Goal: Task Accomplishment & Management: Complete application form

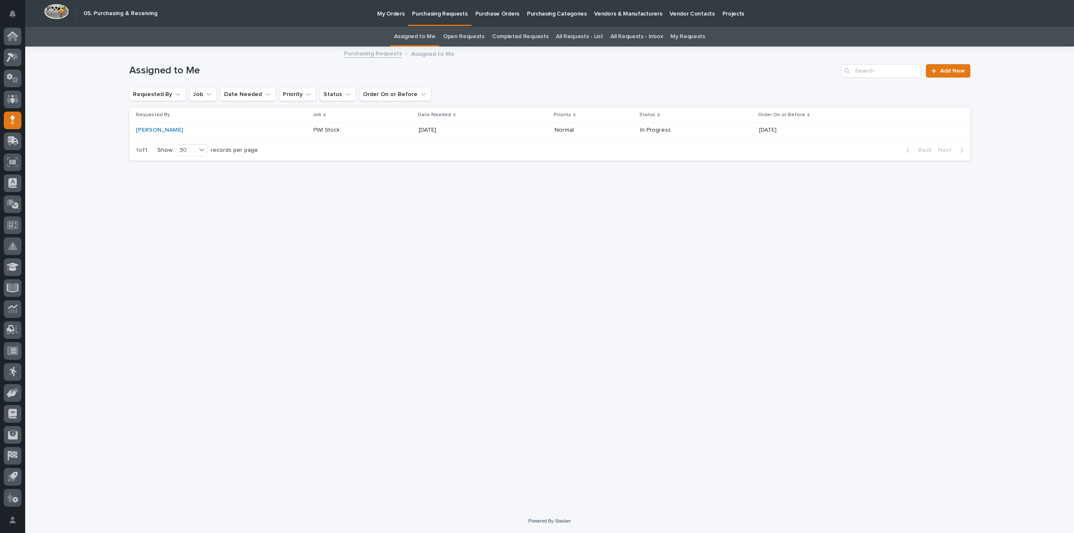
click at [355, 253] on div "Loading... Saving… Loading... Saving… Assigned to Me Add New Requested By Job D…" at bounding box center [549, 267] width 849 height 441
click at [566, 34] on link "All Requests - List" at bounding box center [579, 37] width 47 height 20
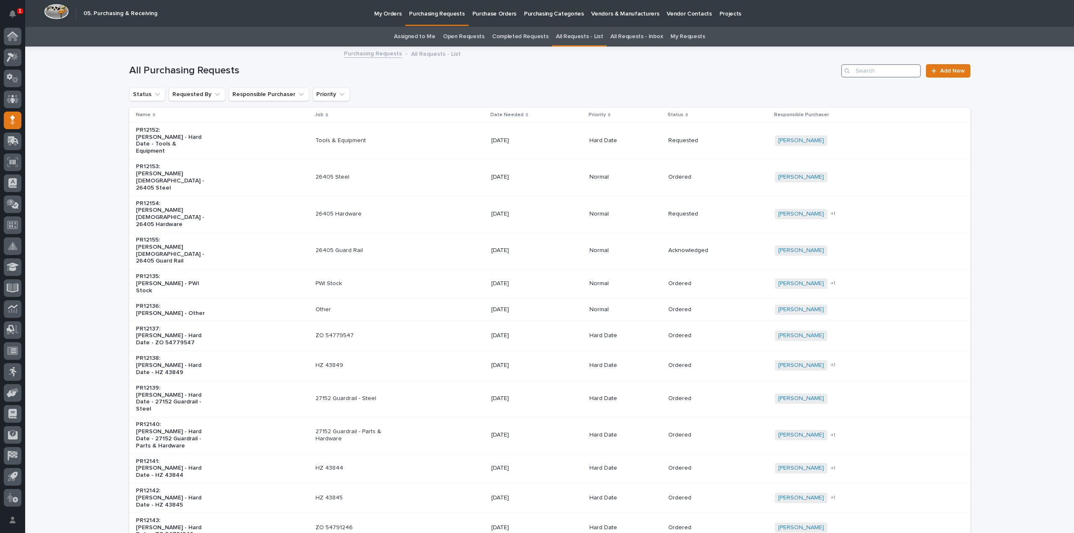
click at [869, 73] on input "Search" at bounding box center [881, 70] width 80 height 13
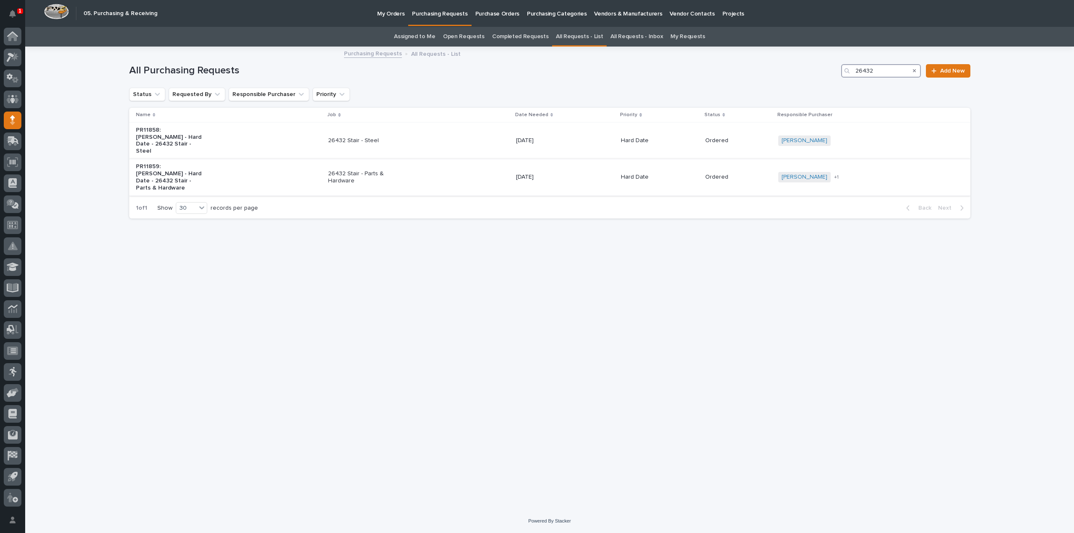
type input "26432"
click at [358, 172] on p "26432 Stair - Parts & Hardware" at bounding box center [363, 177] width 70 height 14
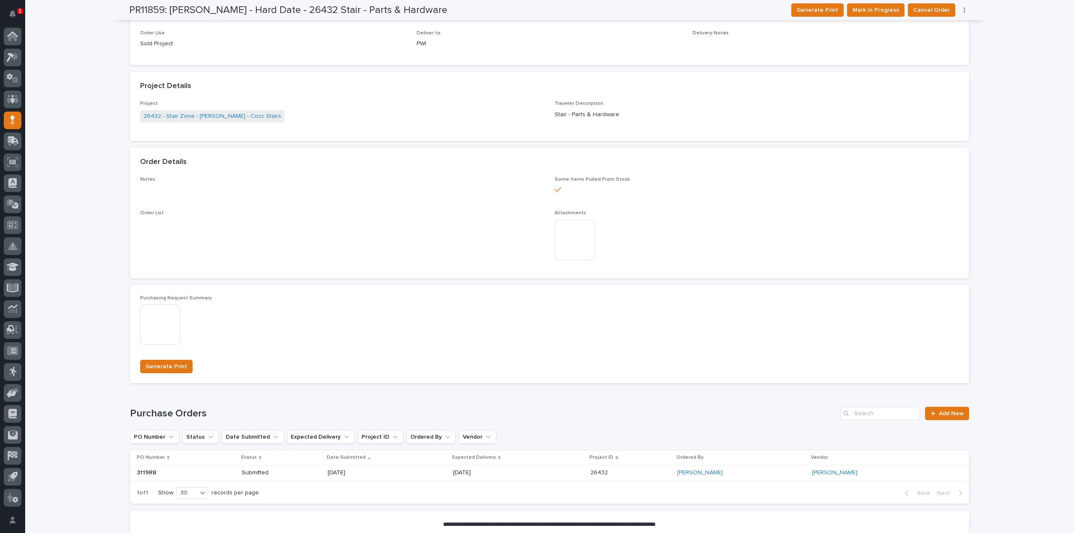
scroll to position [366, 0]
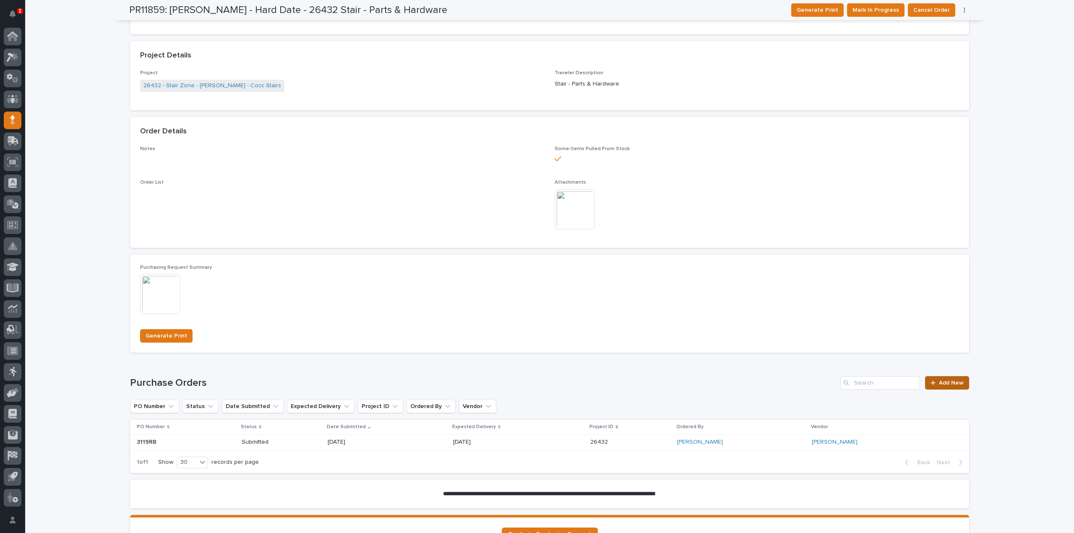
click at [941, 386] on span "Add New" at bounding box center [951, 383] width 25 height 6
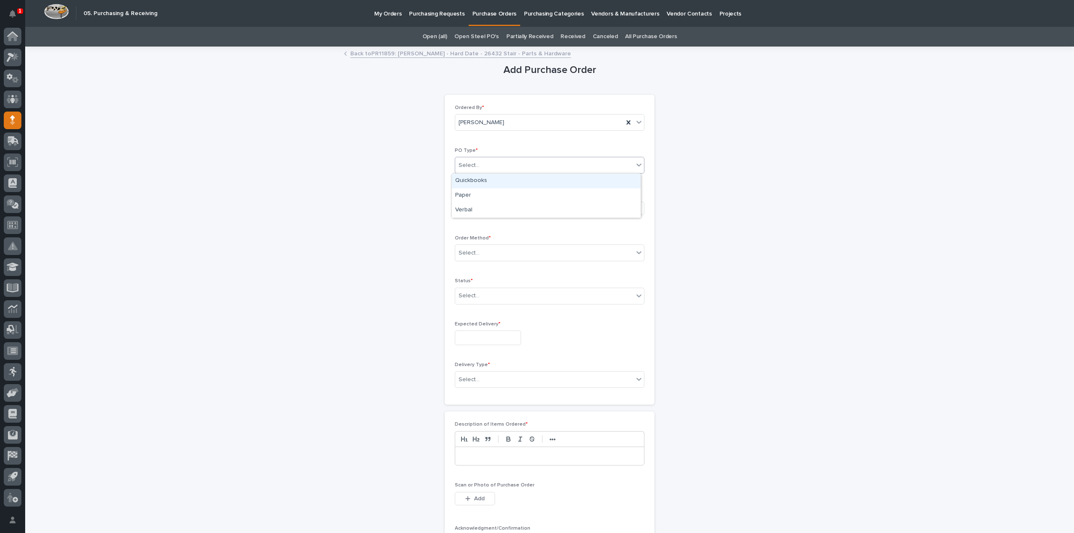
click at [483, 164] on div "Select..." at bounding box center [544, 166] width 178 height 14
drag, startPoint x: 481, startPoint y: 182, endPoint x: 480, endPoint y: 188, distance: 5.9
click at [481, 182] on div "Quickbooks" at bounding box center [546, 181] width 189 height 15
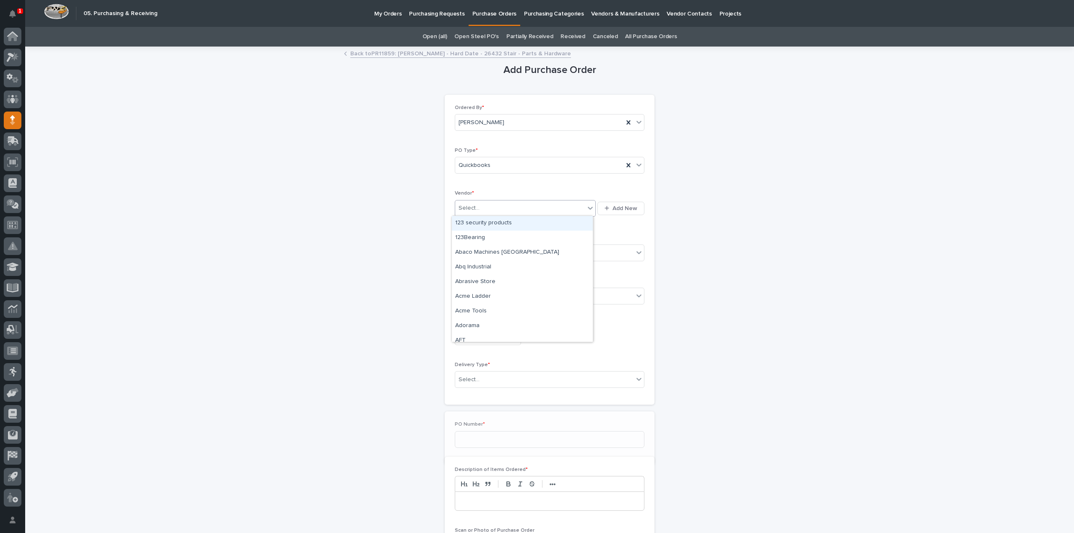
click at [482, 208] on div "Select..." at bounding box center [520, 208] width 130 height 14
type input "***"
click at [481, 226] on div "EPCO Sales" at bounding box center [522, 223] width 141 height 15
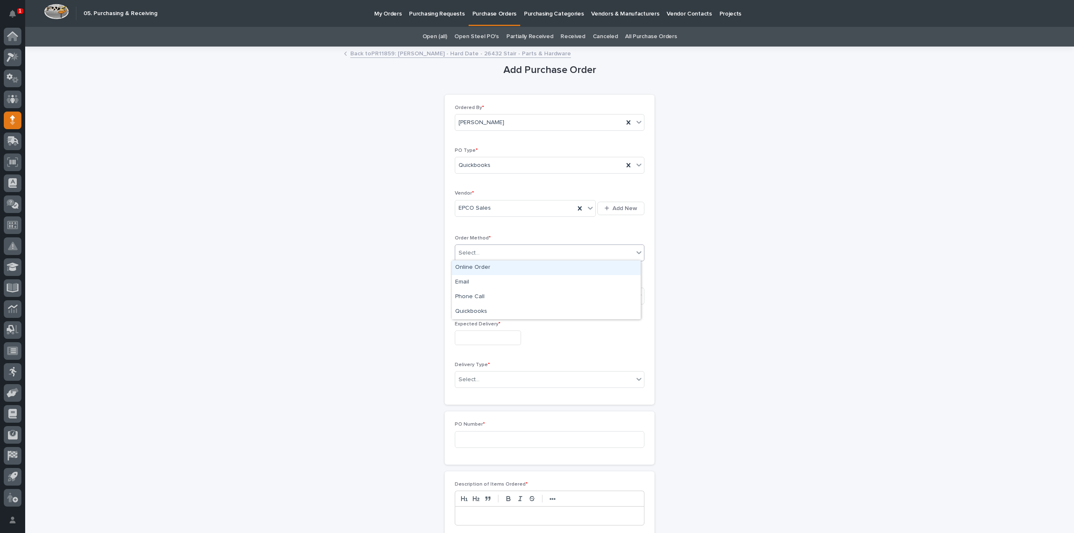
click at [472, 253] on div "Select..." at bounding box center [469, 253] width 21 height 9
click at [467, 283] on div "Email" at bounding box center [546, 282] width 189 height 15
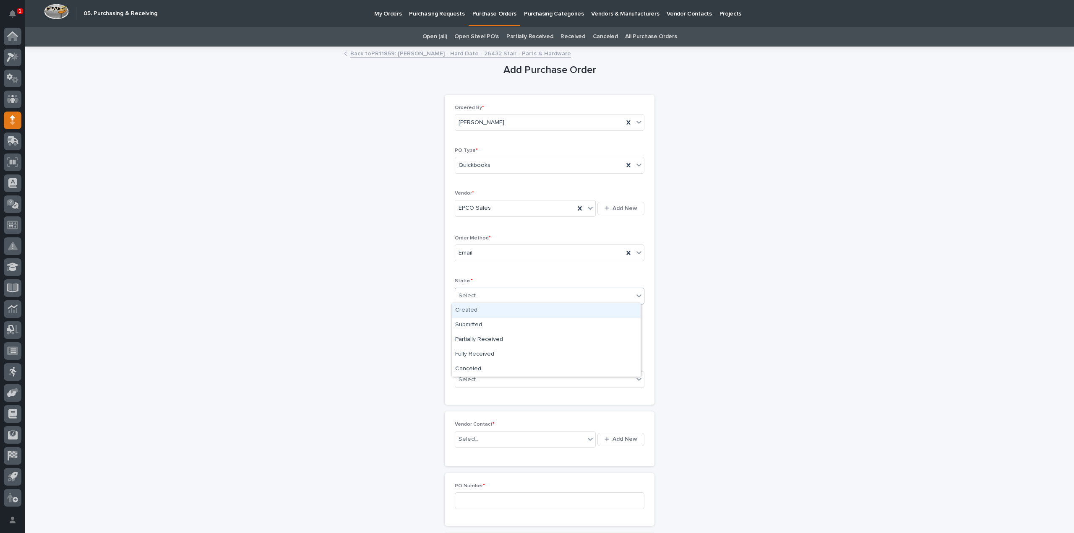
click at [469, 292] on div "Select..." at bounding box center [469, 296] width 21 height 9
click at [472, 323] on div "Submitted" at bounding box center [546, 325] width 189 height 15
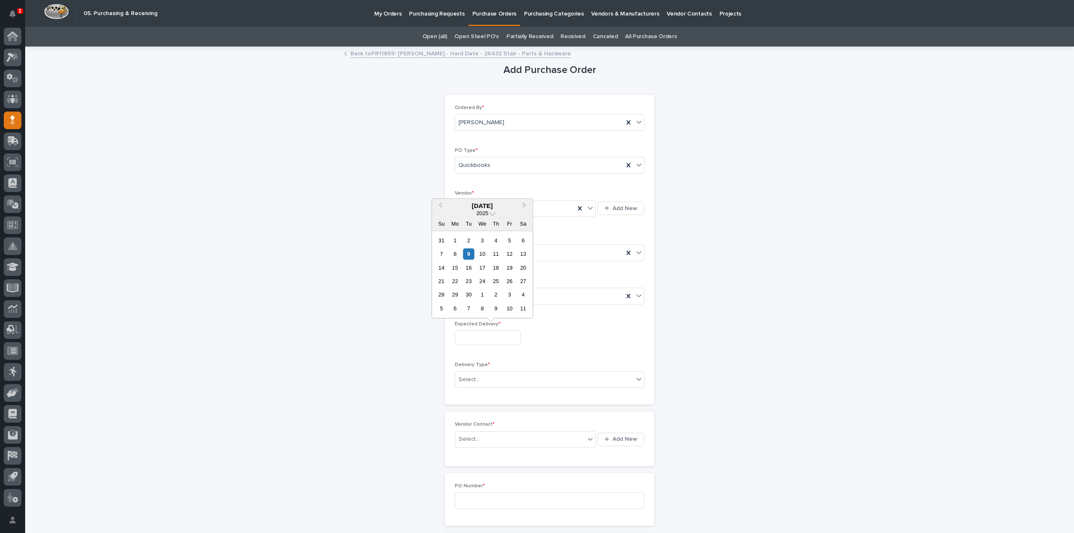
click at [472, 337] on input "text" at bounding box center [488, 338] width 66 height 15
click at [486, 255] on div "10" at bounding box center [482, 253] width 11 height 11
type input "**********"
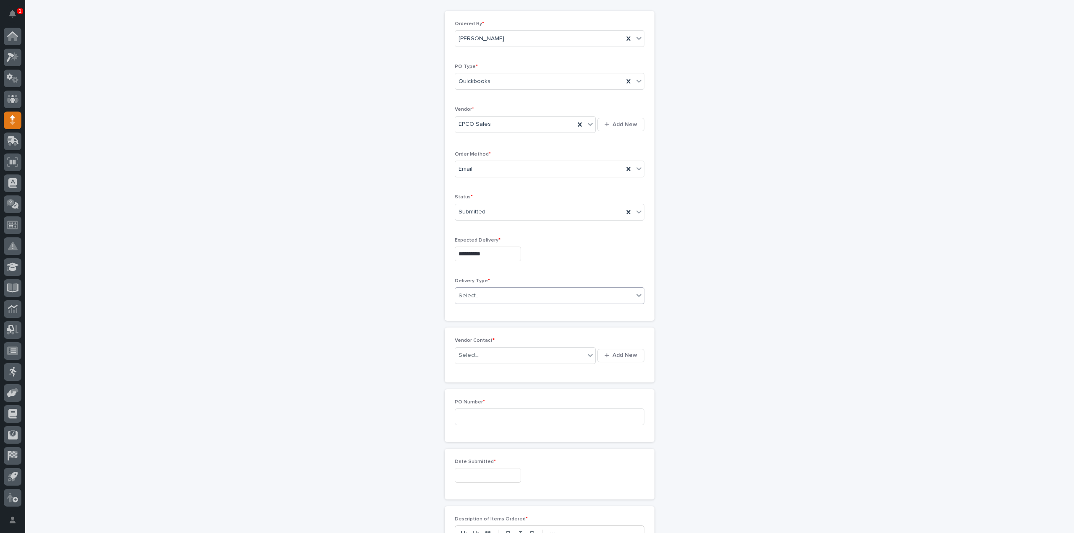
click at [490, 294] on div "Select..." at bounding box center [544, 296] width 178 height 14
click at [488, 308] on div "Deliver to PWI" at bounding box center [546, 309] width 189 height 15
click at [472, 356] on div "Select..." at bounding box center [469, 355] width 21 height 9
type input "*****"
click at [518, 371] on div "EPCO Sales - [PERSON_NAME]" at bounding box center [522, 369] width 141 height 15
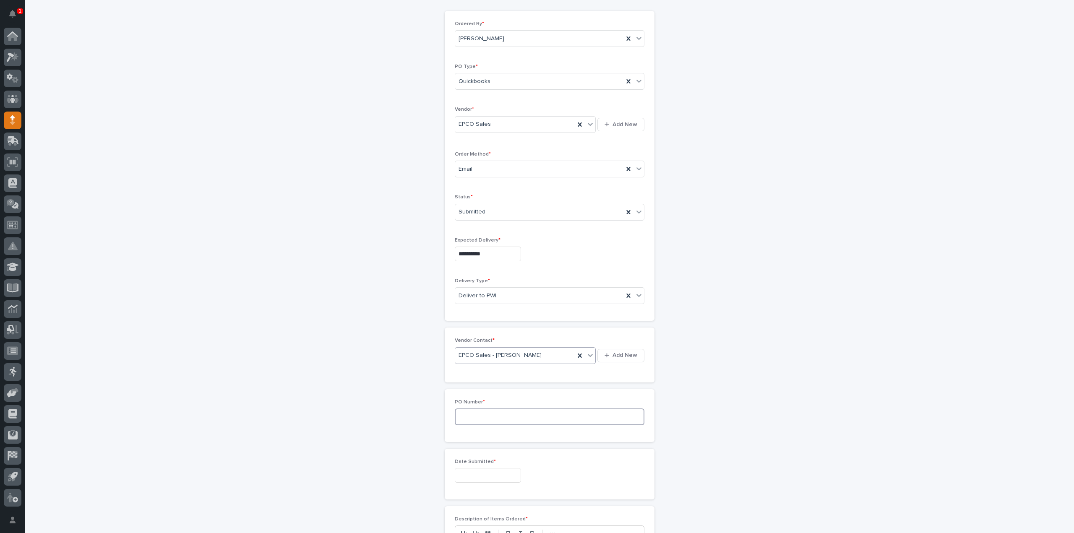
click at [497, 416] on input at bounding box center [550, 417] width 190 height 17
type input "3120RB"
click at [494, 310] on input "text" at bounding box center [488, 307] width 66 height 15
click at [466, 223] on div "9" at bounding box center [468, 223] width 11 height 11
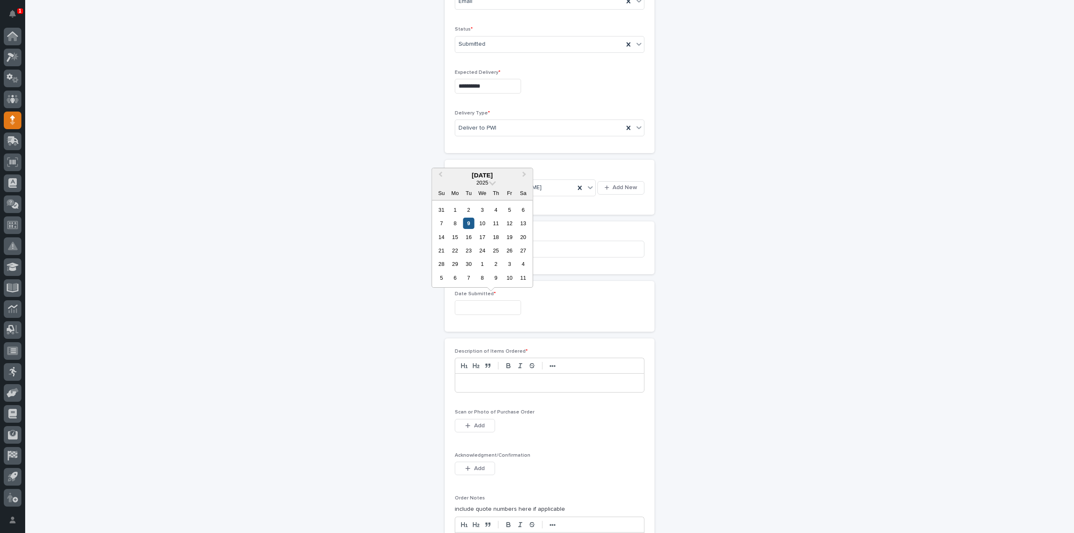
type input "**********"
click at [479, 380] on p at bounding box center [549, 383] width 176 height 8
click at [482, 425] on button "Add" at bounding box center [475, 425] width 40 height 13
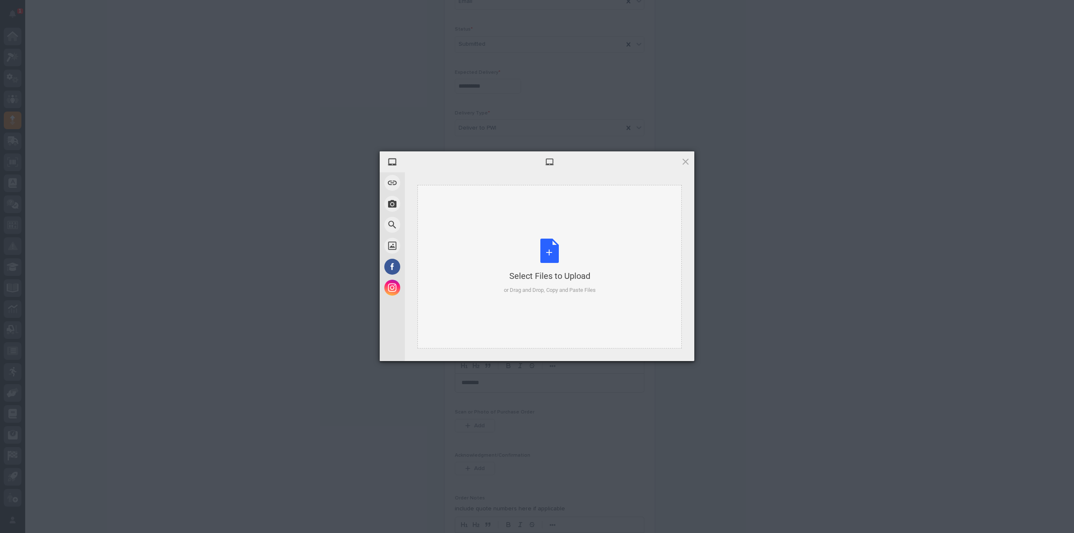
click at [548, 269] on div "Select Files to Upload or Drag and Drop, Copy and Paste Files" at bounding box center [550, 267] width 92 height 56
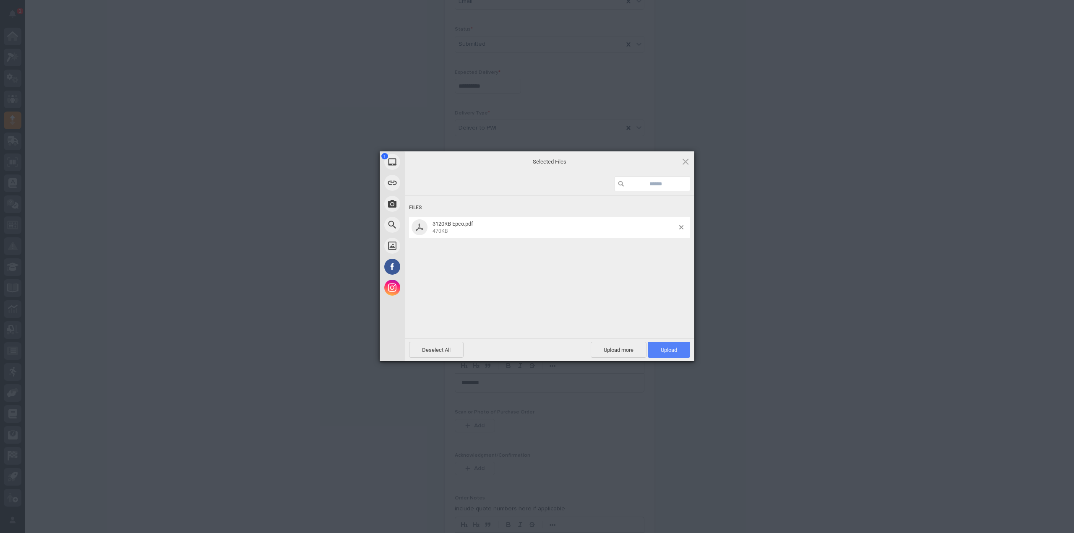
click at [669, 356] on span "Upload 1" at bounding box center [669, 350] width 42 height 16
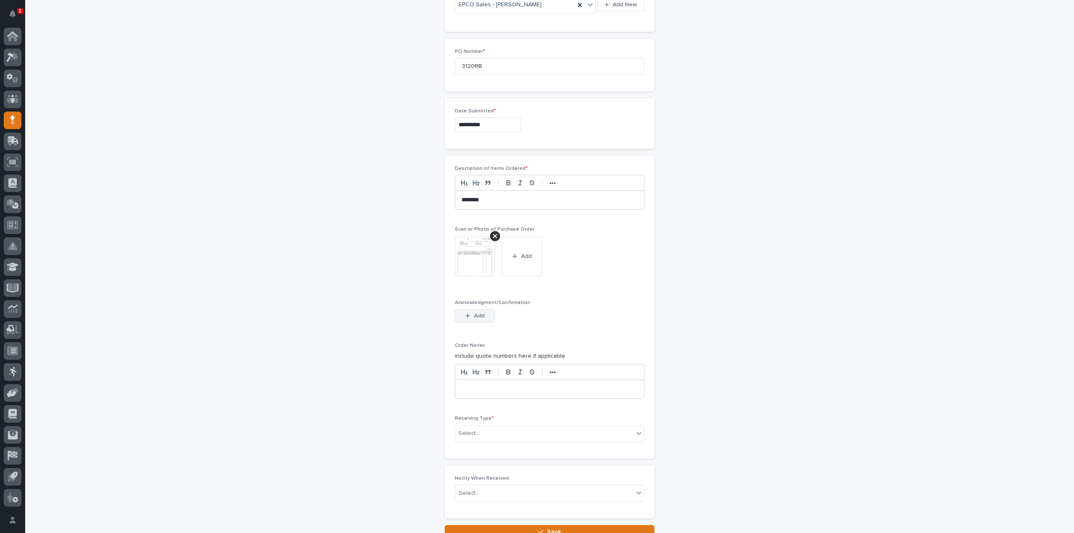
scroll to position [502, 0]
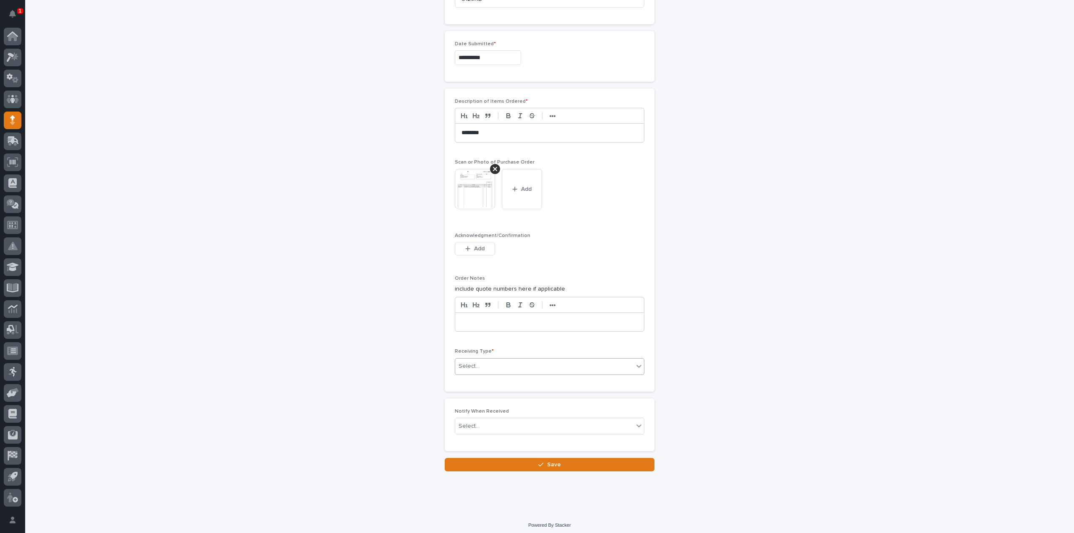
click at [471, 362] on div "Select..." at bounding box center [469, 366] width 21 height 9
type input "****"
click at [471, 364] on div "rein" at bounding box center [544, 367] width 178 height 14
click at [482, 365] on div "Select..." at bounding box center [544, 367] width 178 height 14
click at [484, 421] on div "Deliver to" at bounding box center [546, 423] width 189 height 15
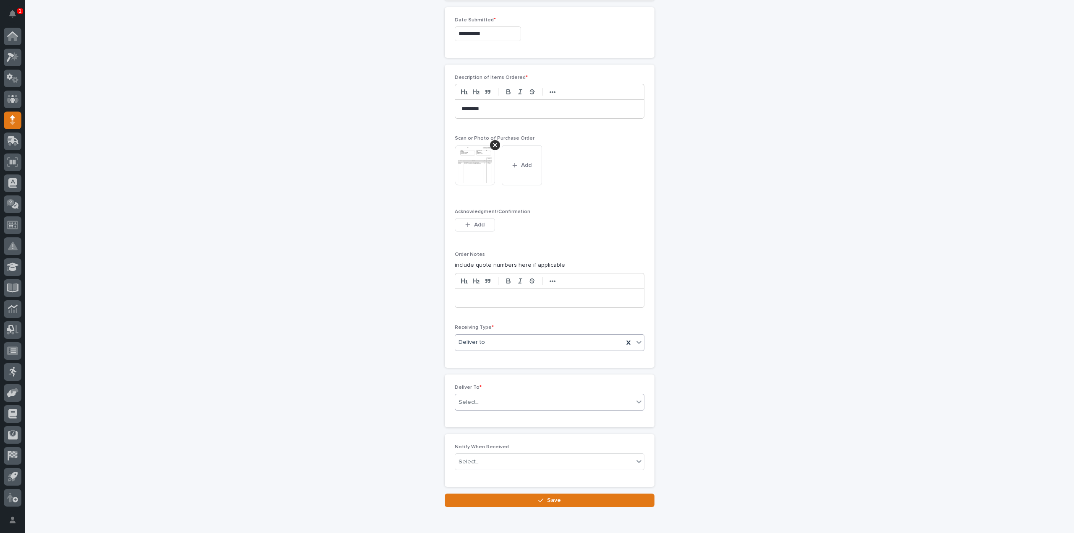
scroll to position [531, 0]
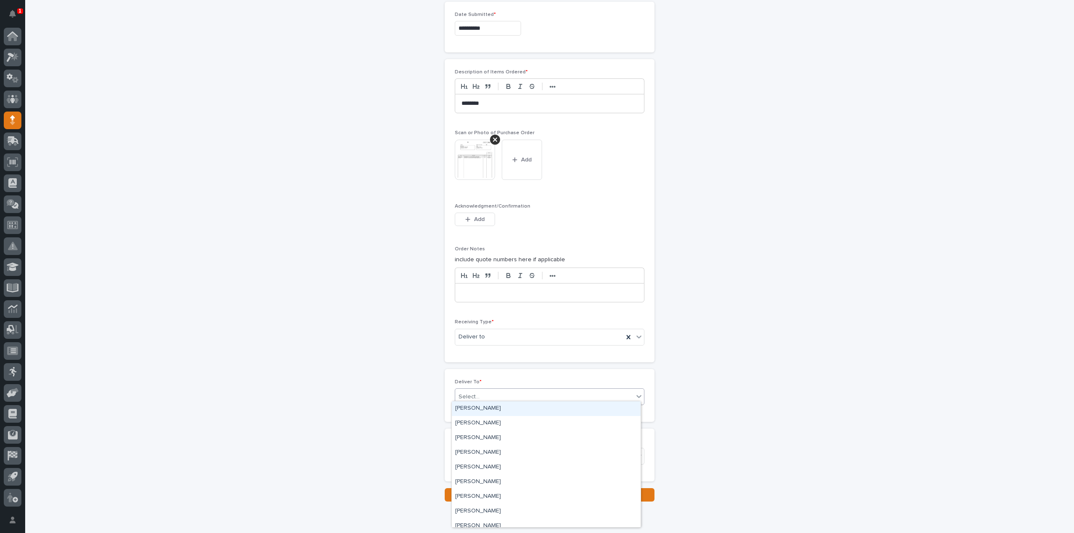
click at [481, 396] on div "Select..." at bounding box center [544, 397] width 178 height 14
type input "****"
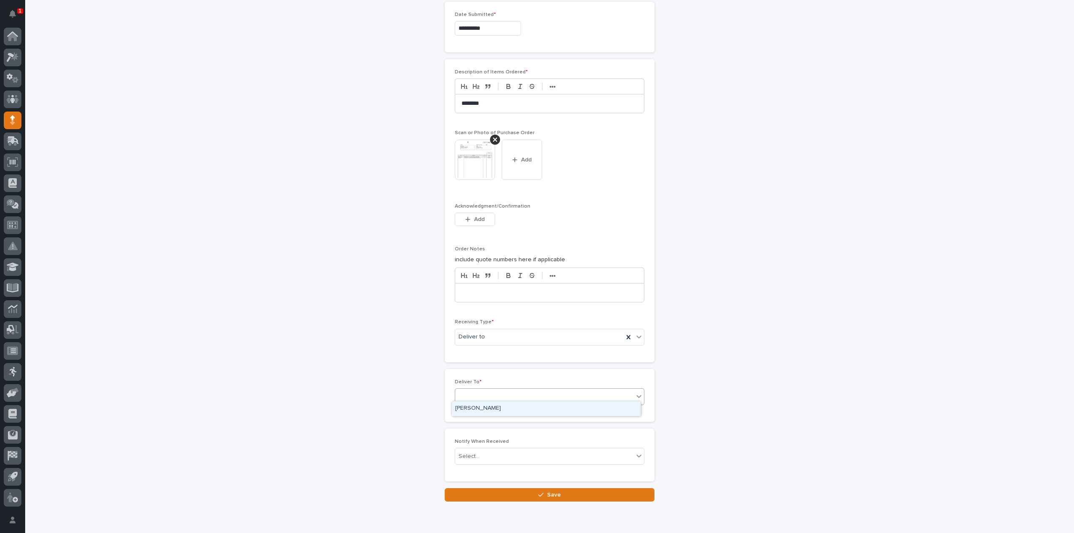
click at [489, 399] on div "rein" at bounding box center [544, 397] width 178 height 14
click at [482, 394] on div "Select..." at bounding box center [544, 397] width 178 height 14
type input "****"
click at [483, 409] on div "[PERSON_NAME]" at bounding box center [546, 408] width 189 height 15
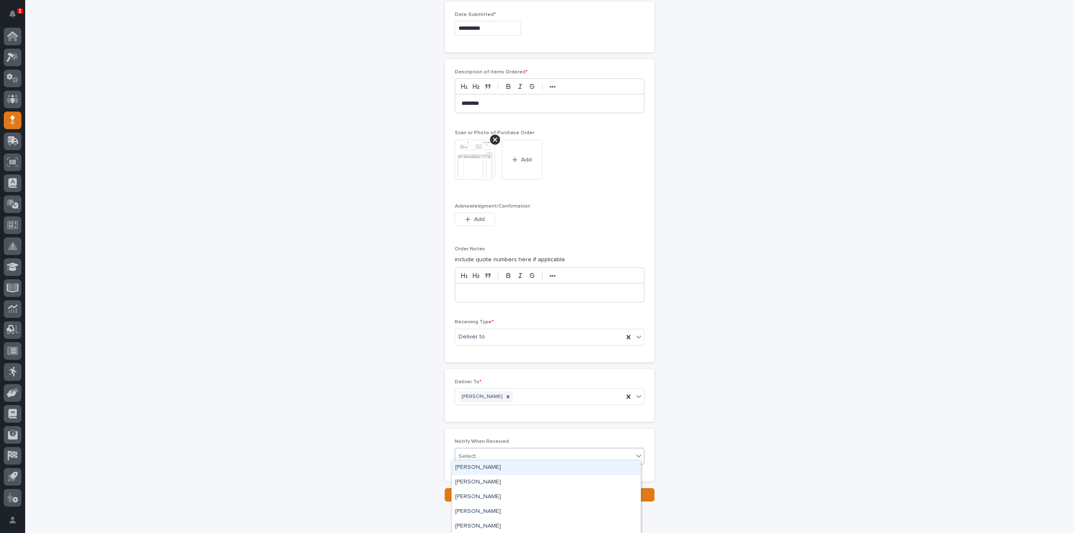
click at [485, 450] on div "Select..." at bounding box center [544, 457] width 178 height 14
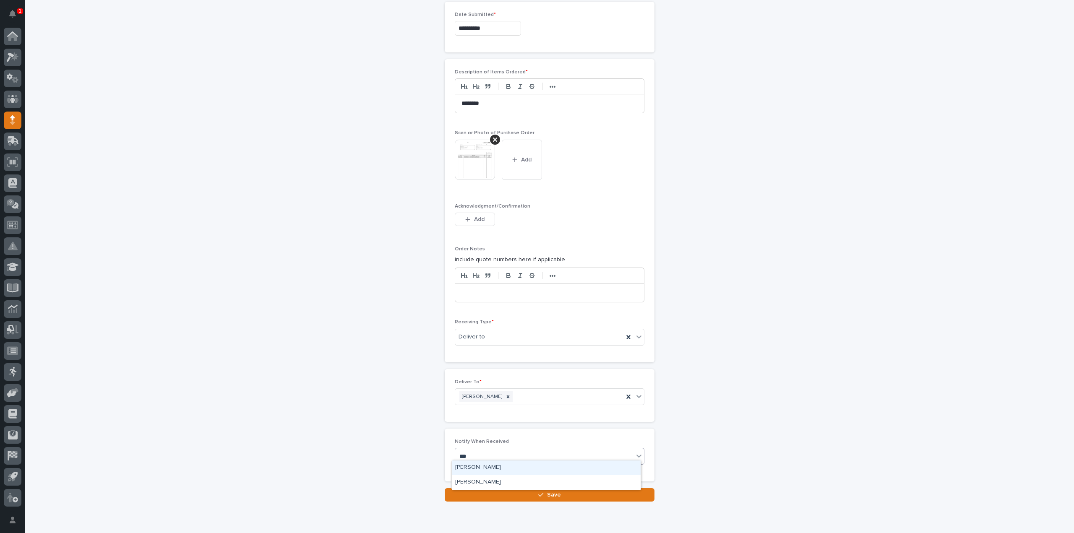
type input "****"
click at [487, 468] on div "[PERSON_NAME]" at bounding box center [546, 468] width 189 height 15
click at [489, 492] on button "Save" at bounding box center [550, 494] width 210 height 13
